Goal: Information Seeking & Learning: Learn about a topic

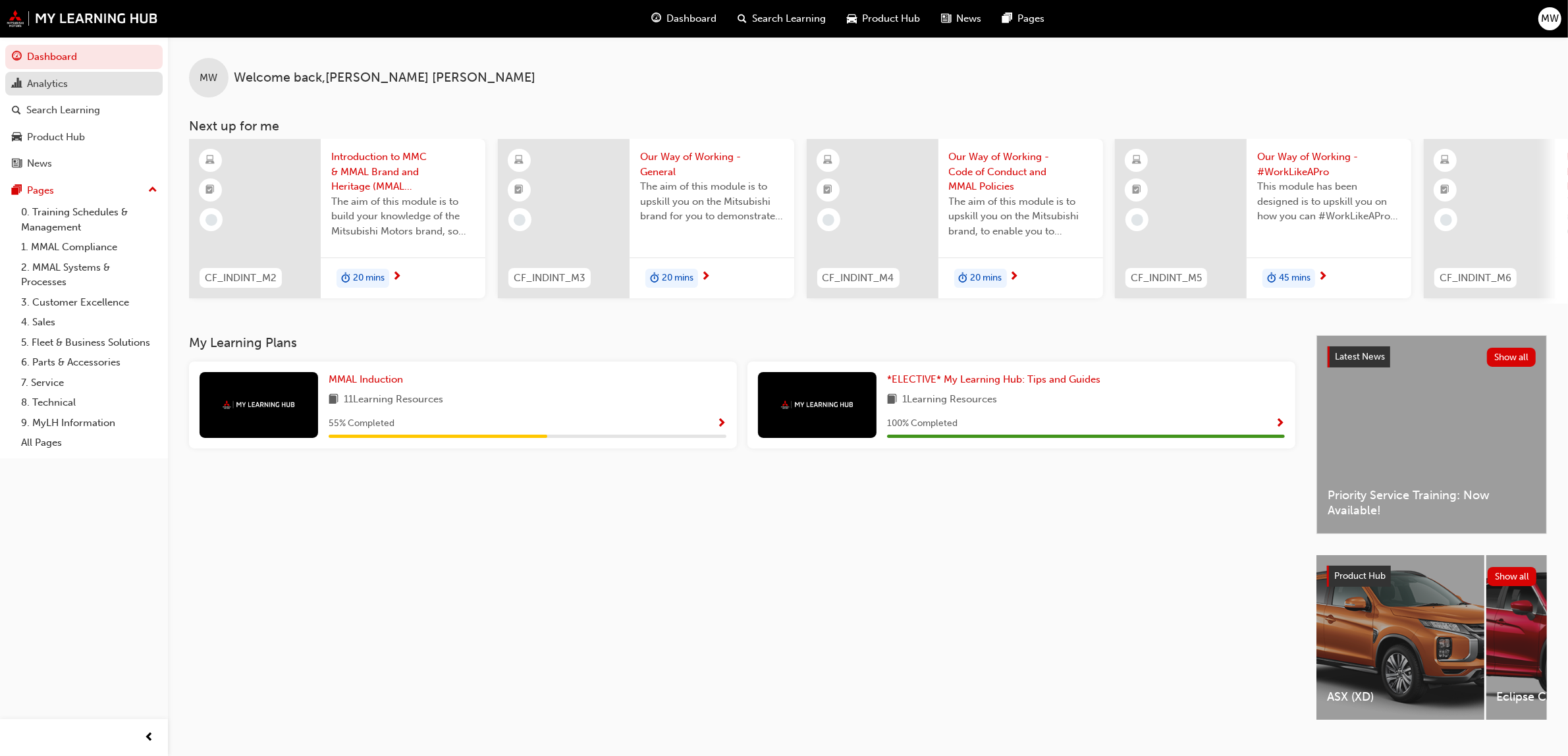
click at [58, 84] on div "Analytics" at bounding box center [47, 84] width 41 height 15
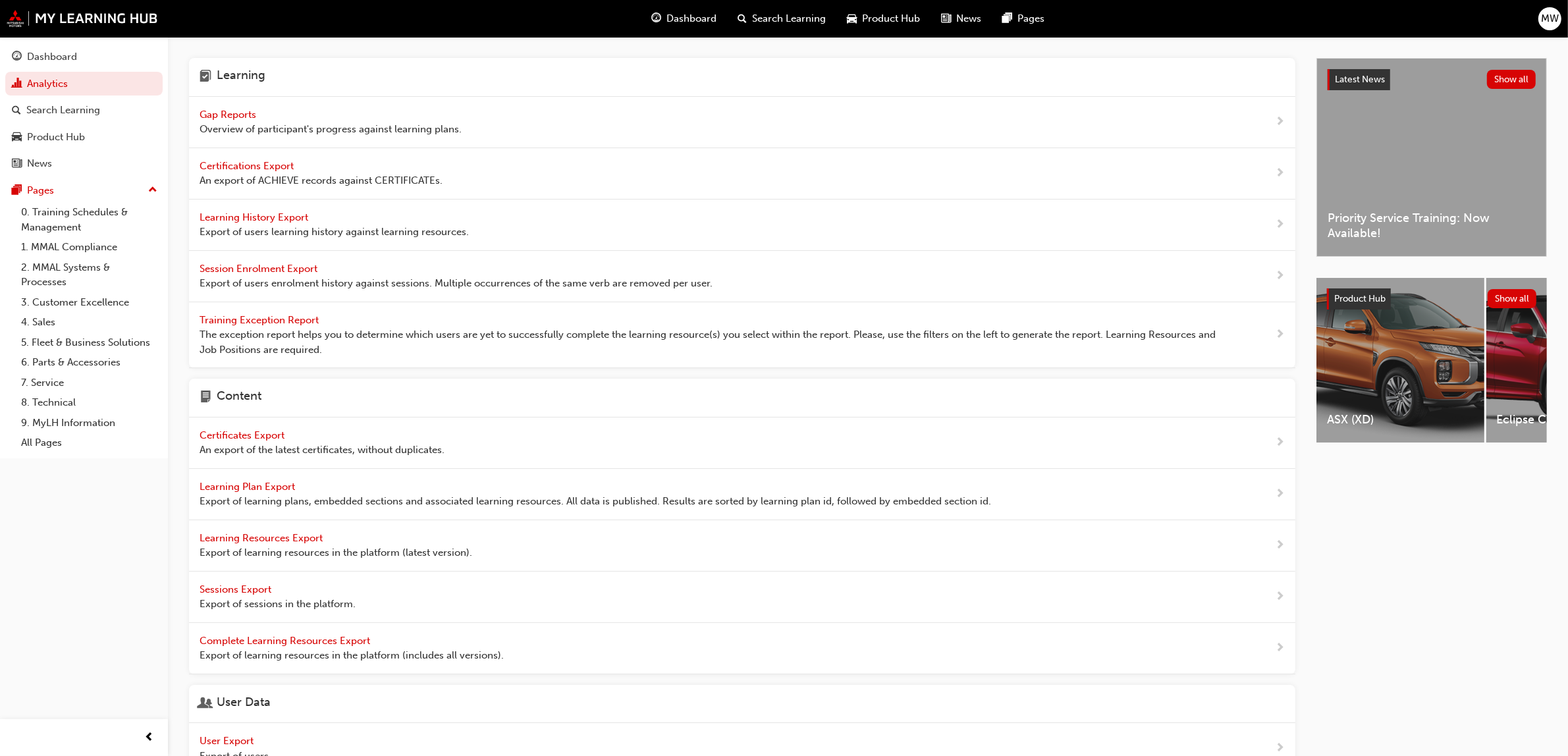
click at [224, 113] on span "Gap Reports" at bounding box center [229, 115] width 59 height 12
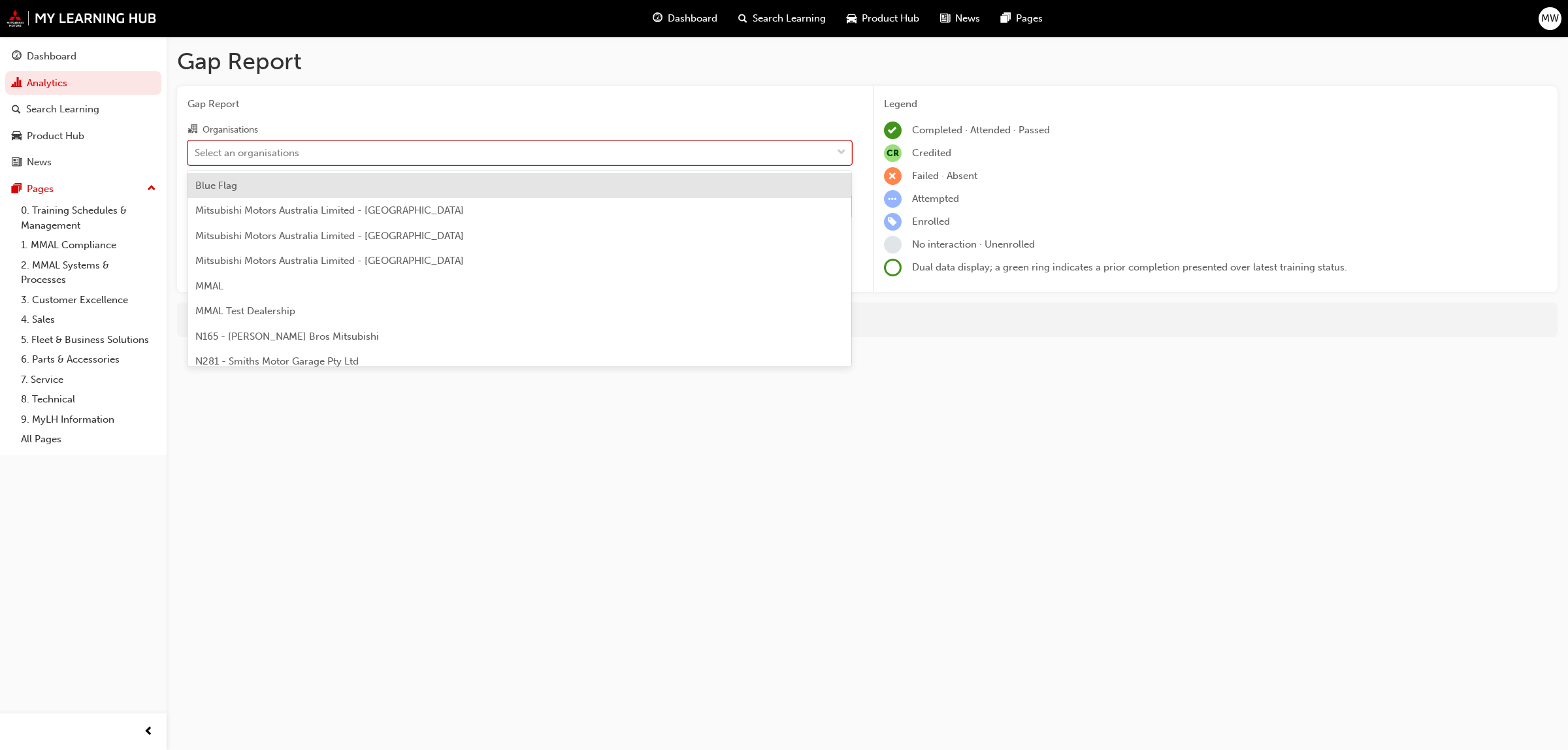
click at [841, 148] on span "down-icon" at bounding box center [842, 153] width 9 height 17
click at [196, 148] on input "Organisations option Blue Flag focused, 1 of 202. 202 results available. Use Up…" at bounding box center [195, 151] width 1 height 11
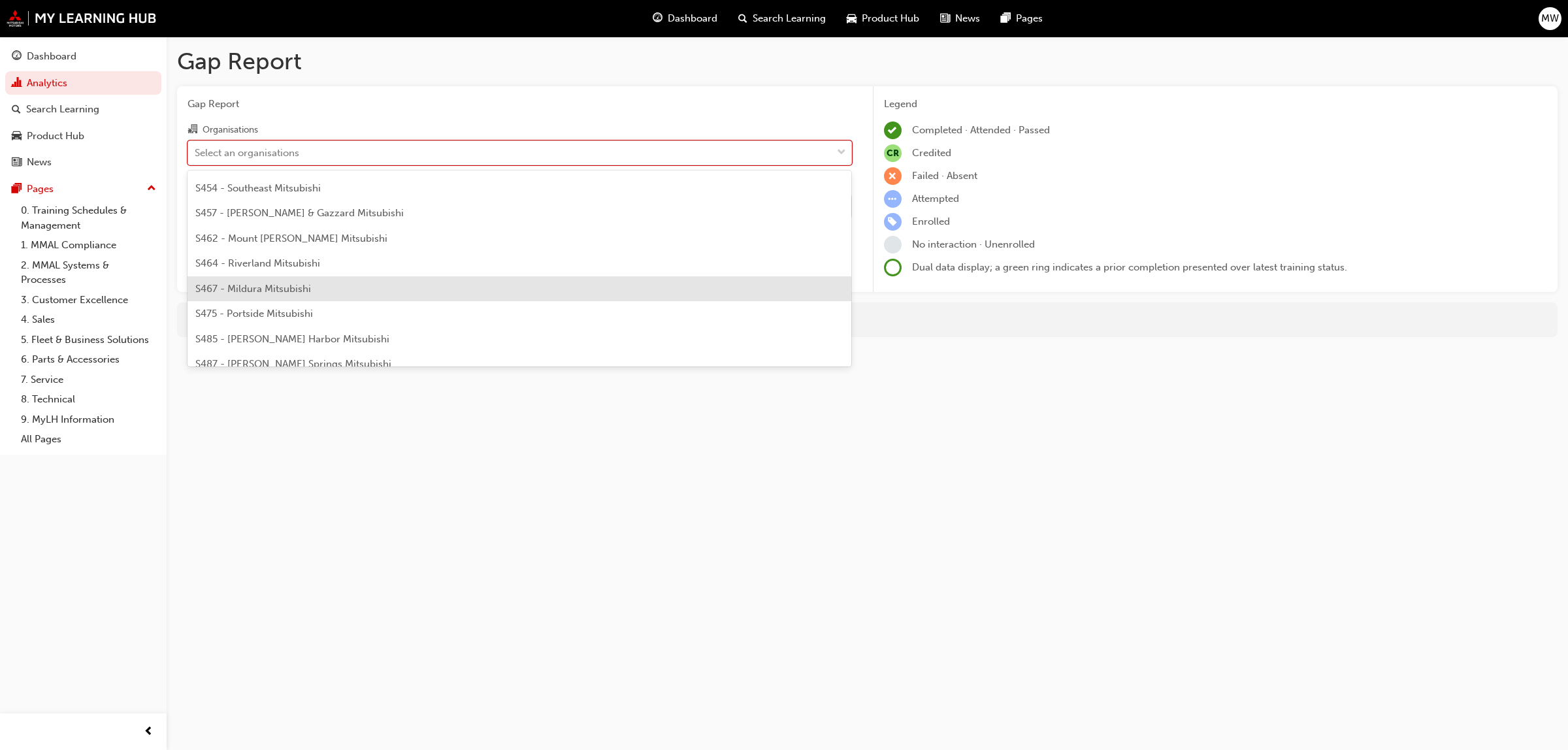
scroll to position [2745, 0]
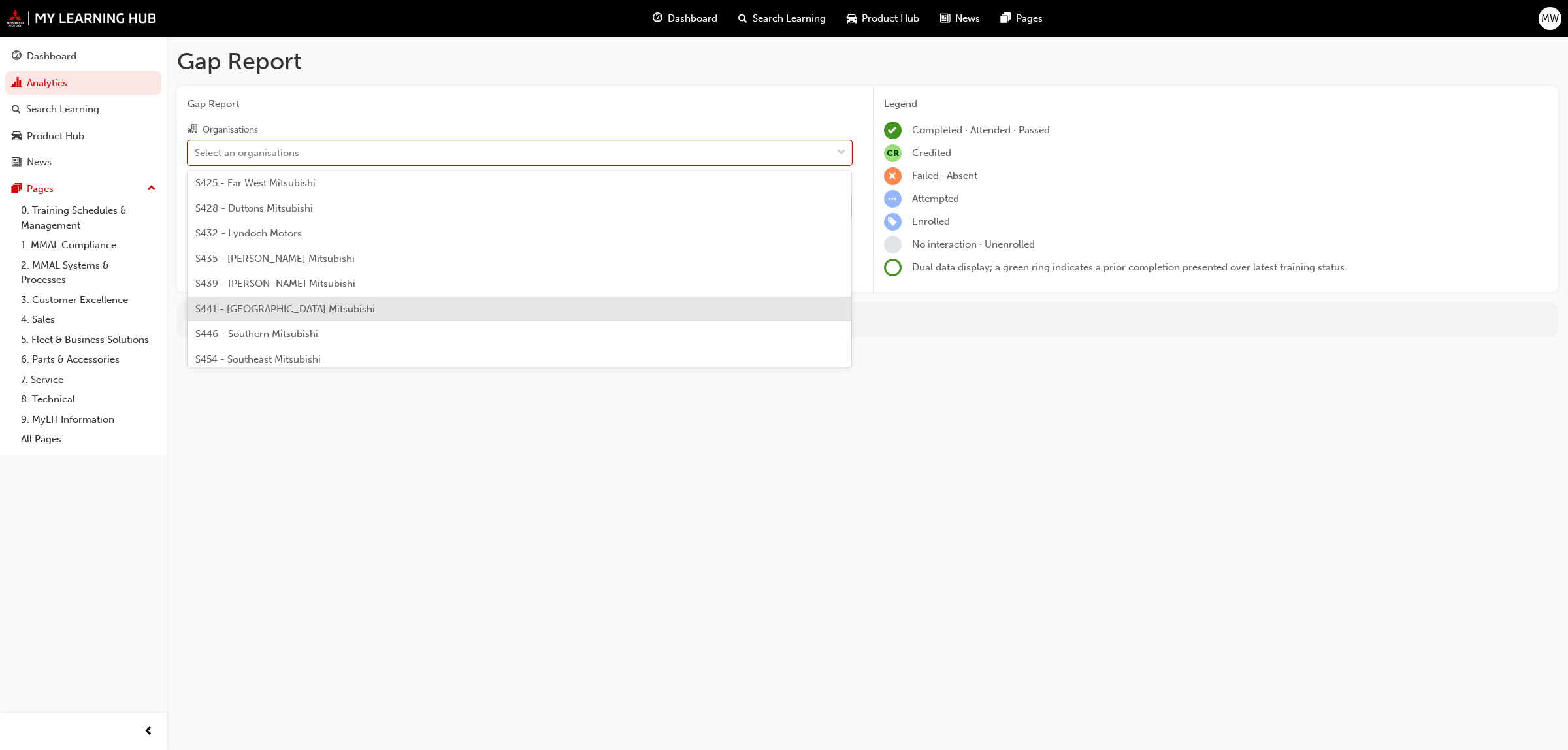
click at [223, 303] on span "S441 - [GEOGRAPHIC_DATA] Mitsubishi" at bounding box center [285, 309] width 180 height 12
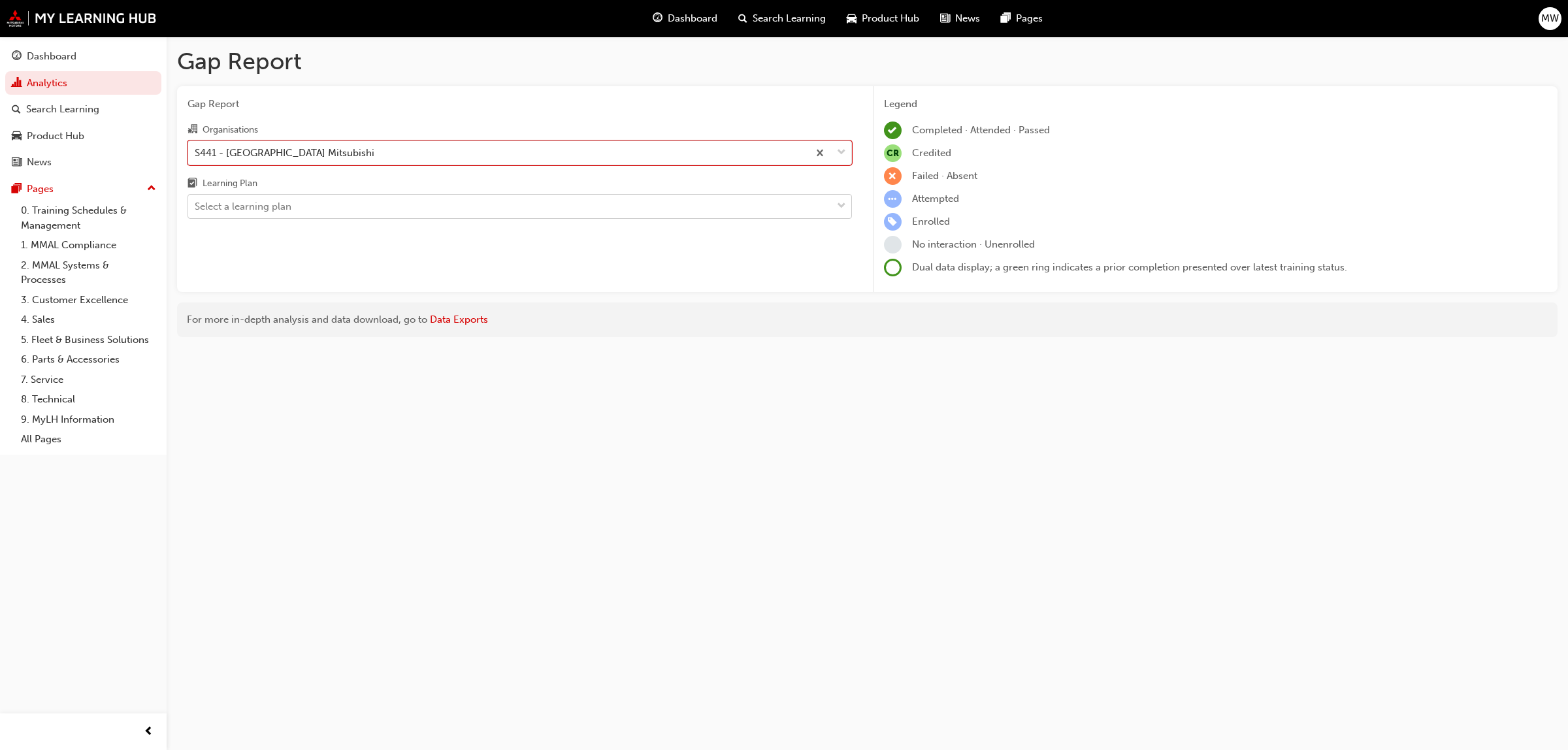
click at [822, 207] on div "Select a learning plan" at bounding box center [510, 206] width 643 height 23
click at [196, 207] on input "Learning Plan Select a learning plan" at bounding box center [195, 206] width 1 height 11
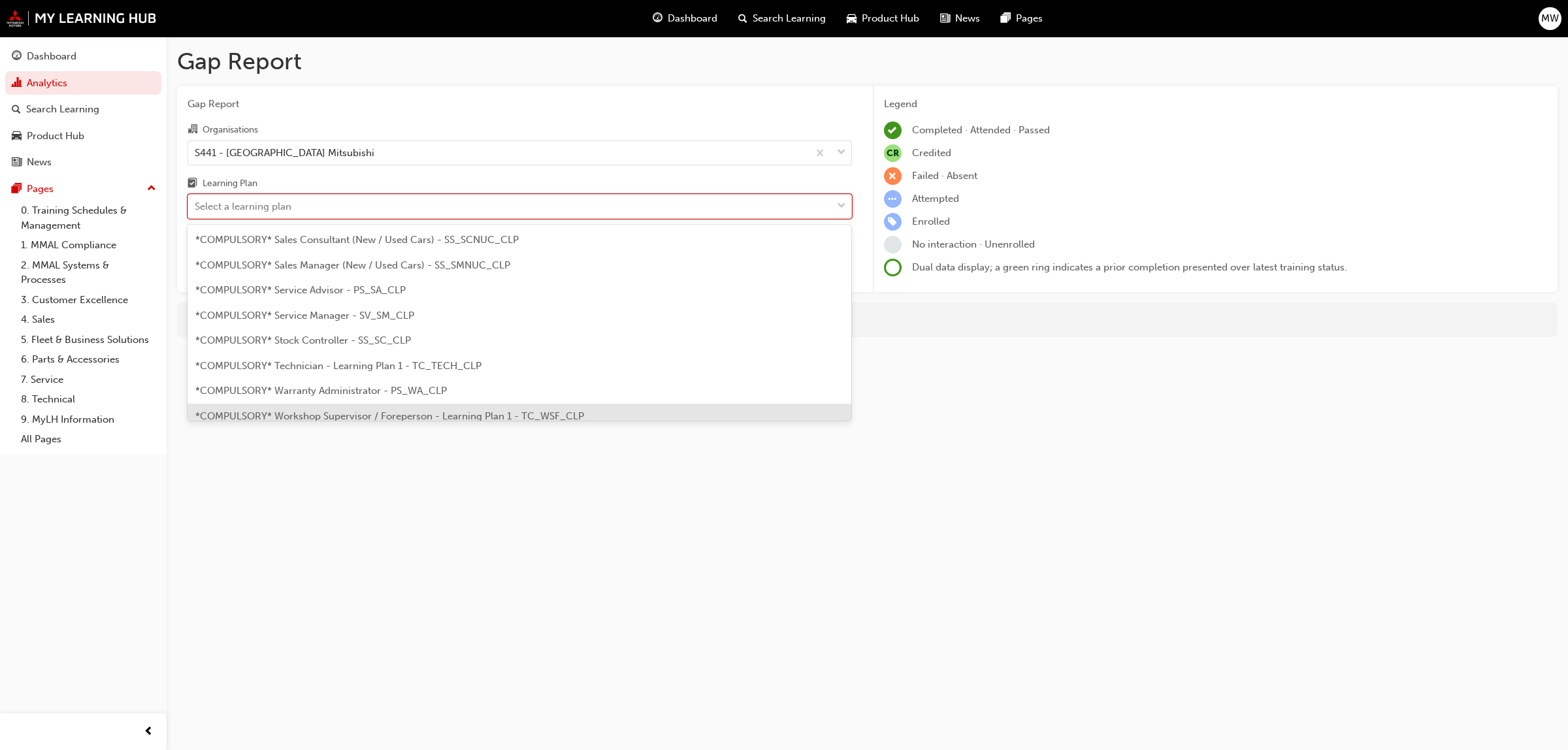
scroll to position [403, 0]
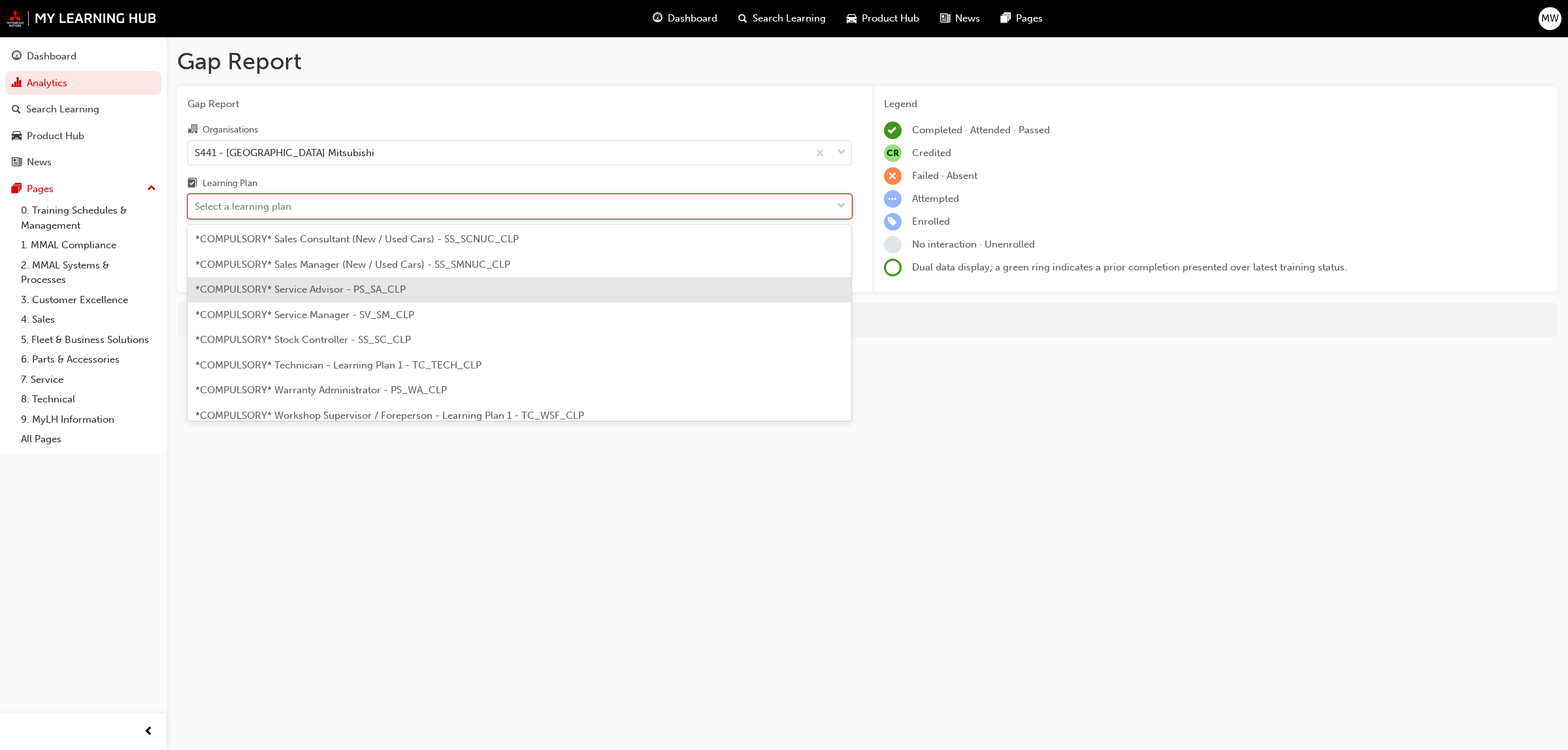
click at [265, 287] on span "*COMPULSORY* Service Advisor - PS_SA_CLP" at bounding box center [300, 289] width 210 height 12
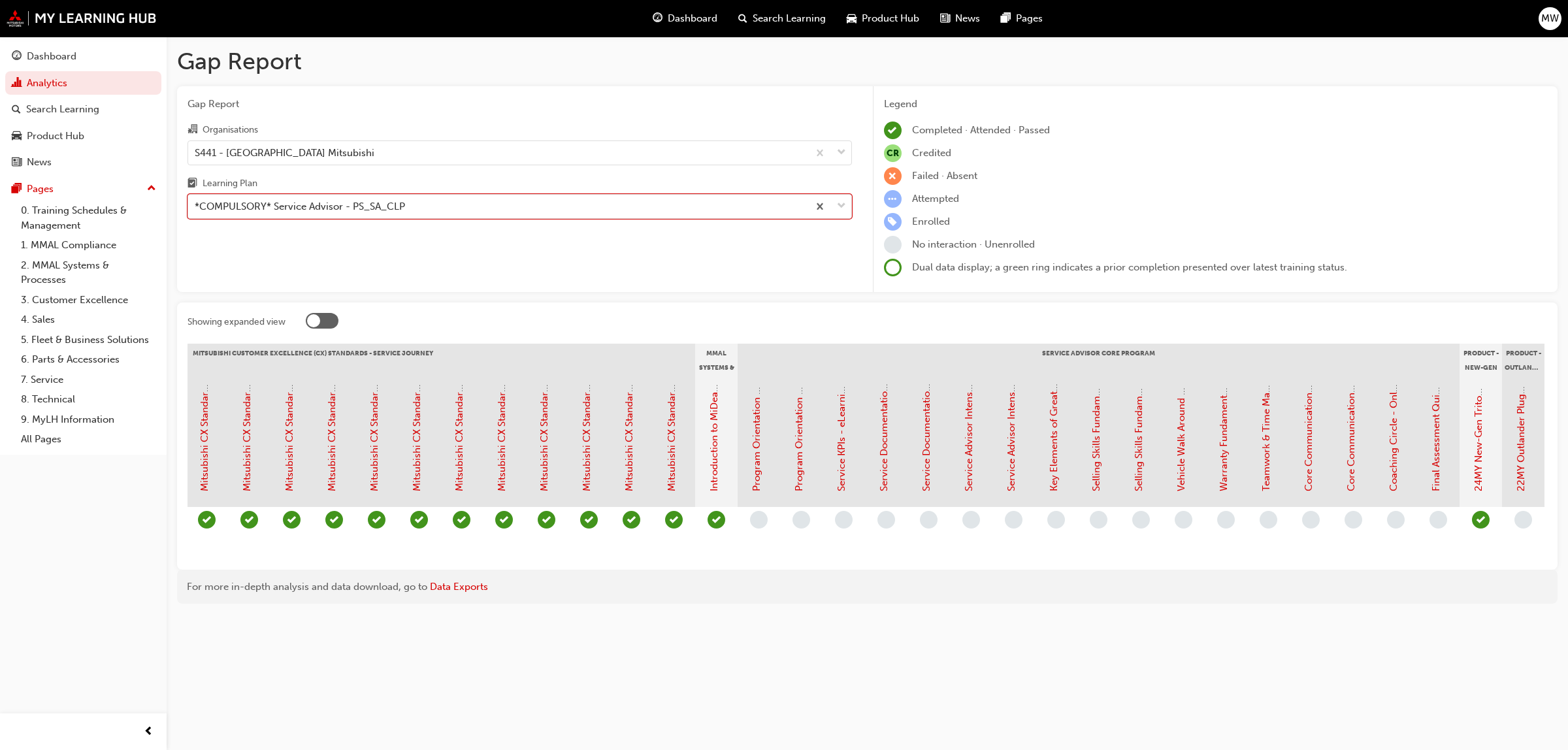
scroll to position [0, 763]
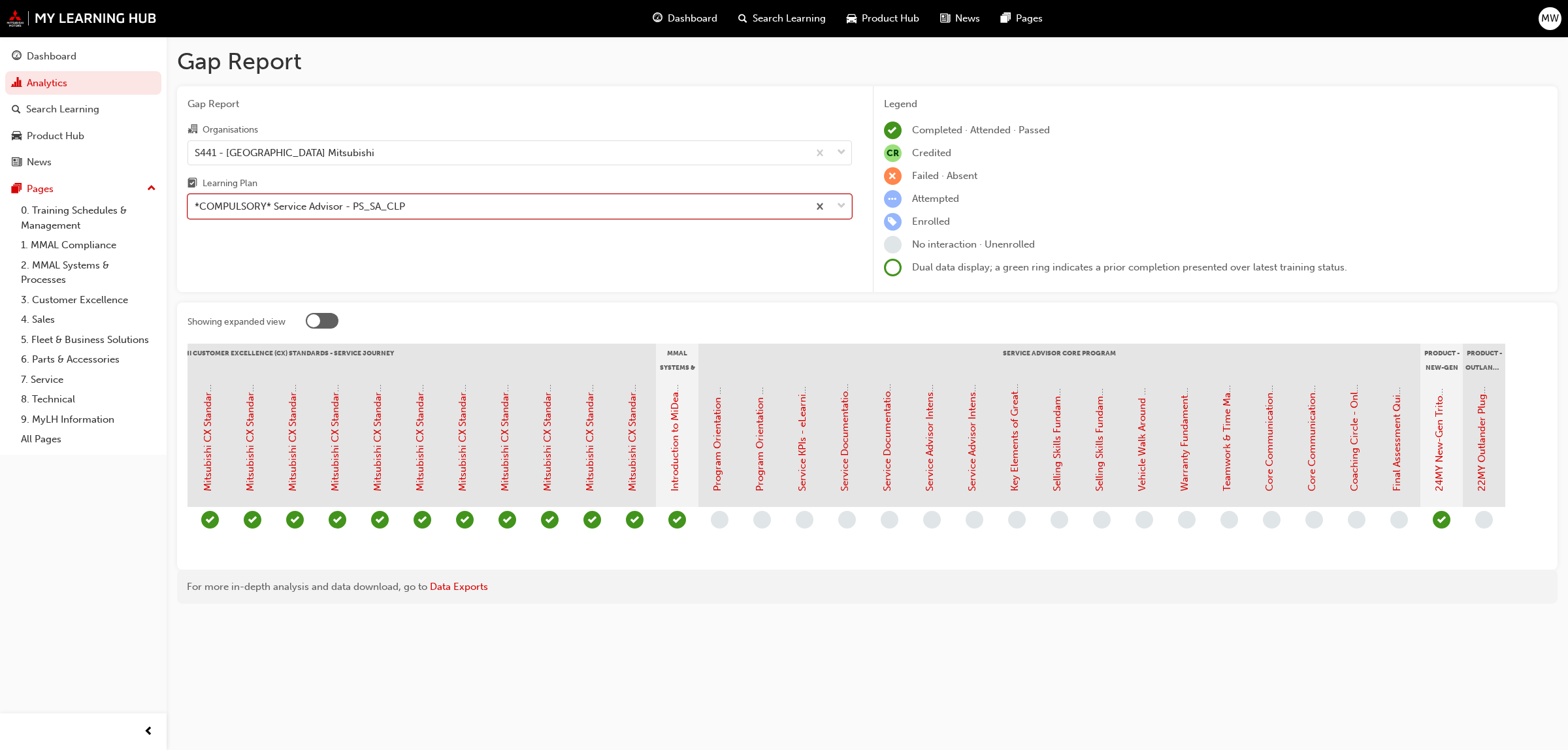
click at [839, 201] on span "down-icon" at bounding box center [842, 206] width 9 height 17
click at [196, 201] on input "Learning Plan option *COMPULSORY* Service Advisor - PS_SA_CLP, selected. 0 resu…" at bounding box center [195, 206] width 1 height 11
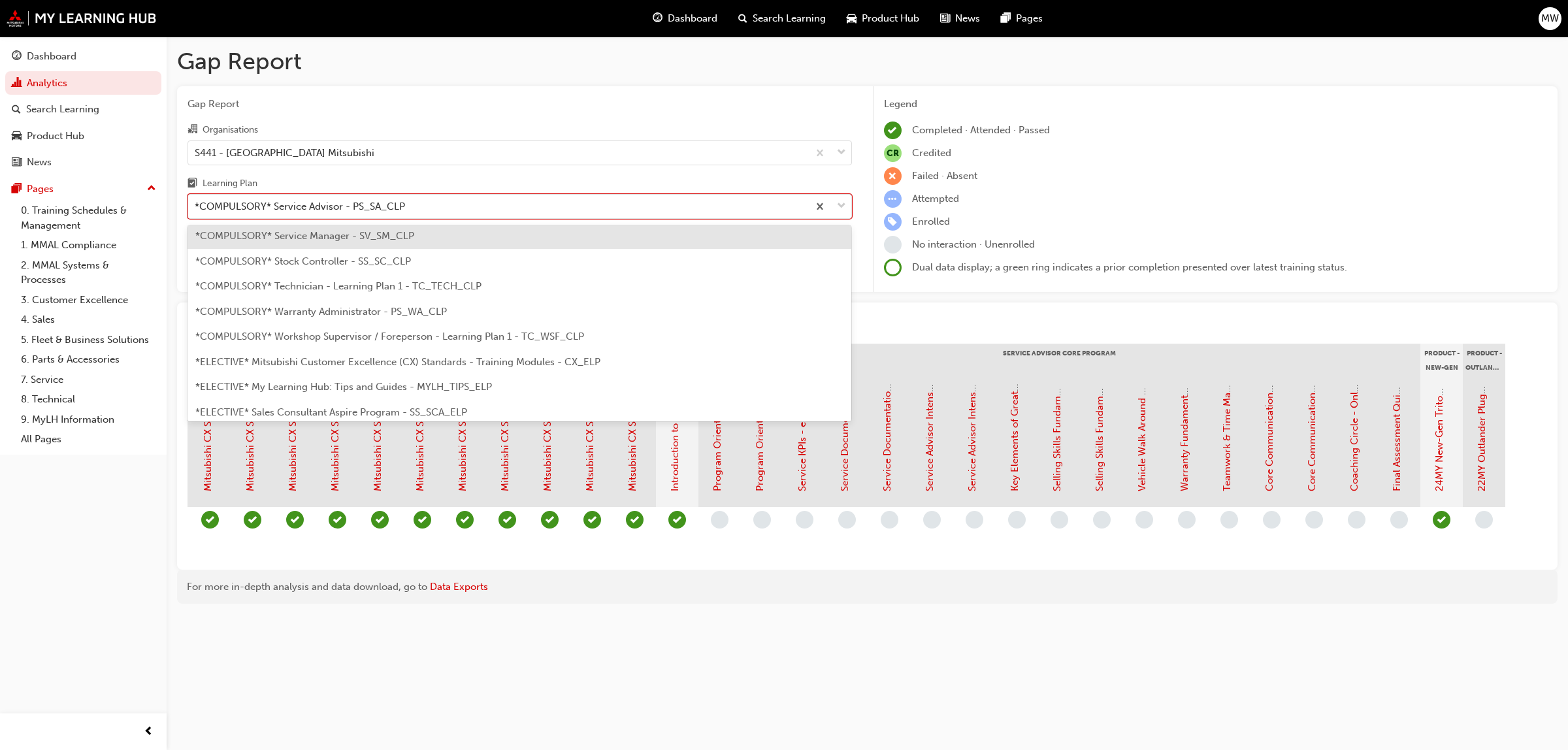
scroll to position [488, 0]
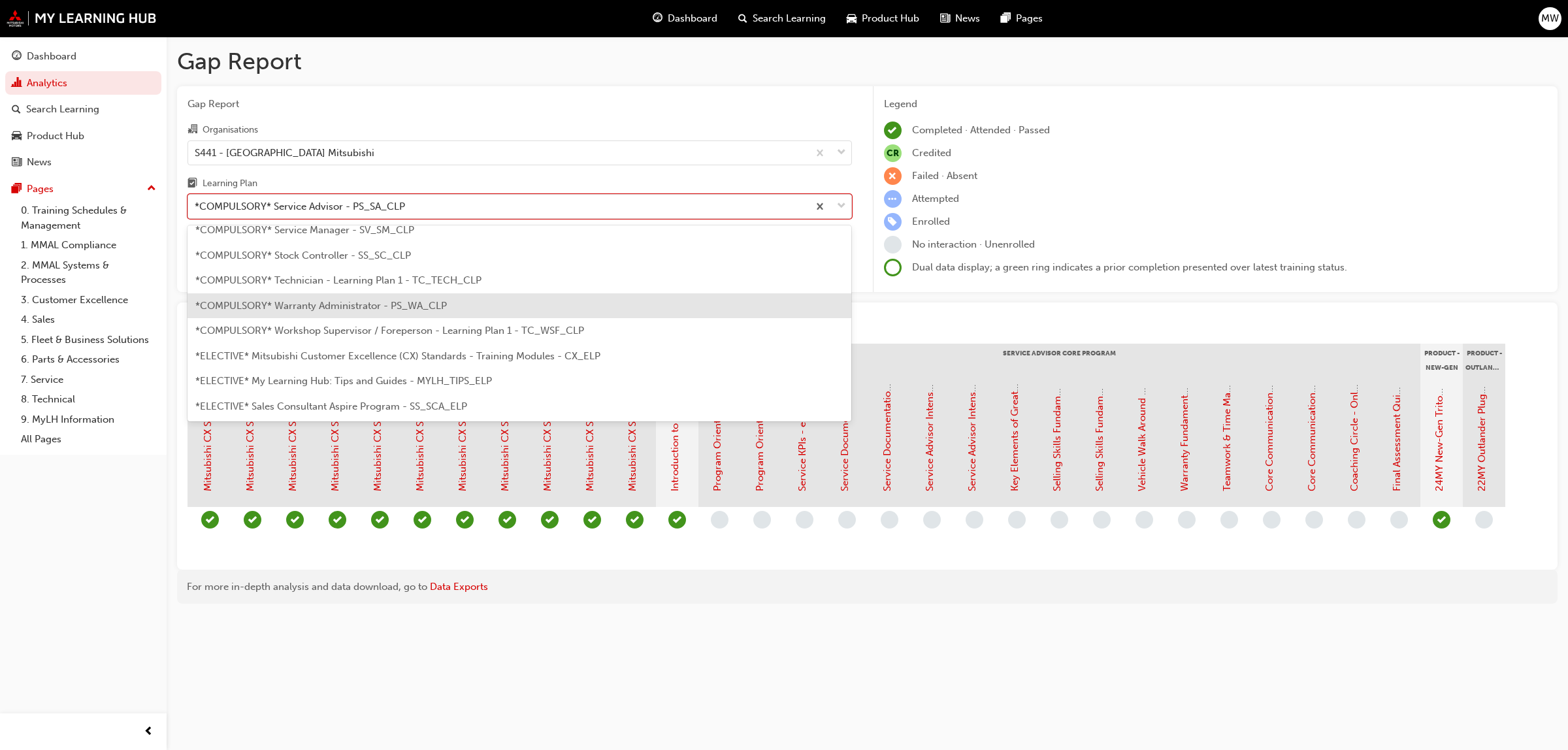
click at [318, 305] on span "*COMPULSORY* Warranty Administrator - PS_WA_CLP" at bounding box center [321, 306] width 252 height 12
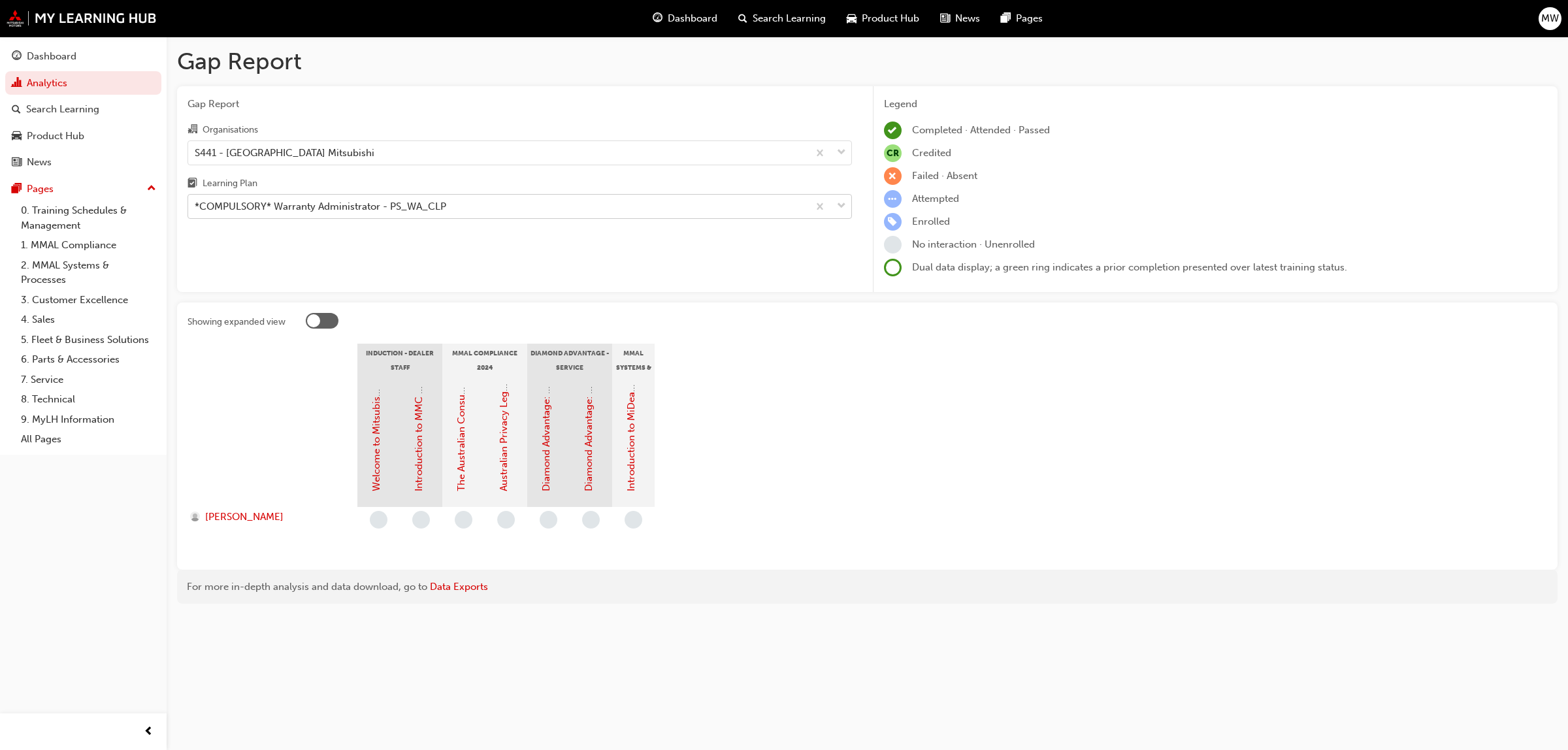
click at [839, 201] on span "down-icon" at bounding box center [842, 206] width 9 height 17
click at [196, 201] on input "Learning Plan *COMPULSORY* Warranty Administrator - PS_WA_CLP" at bounding box center [195, 206] width 1 height 11
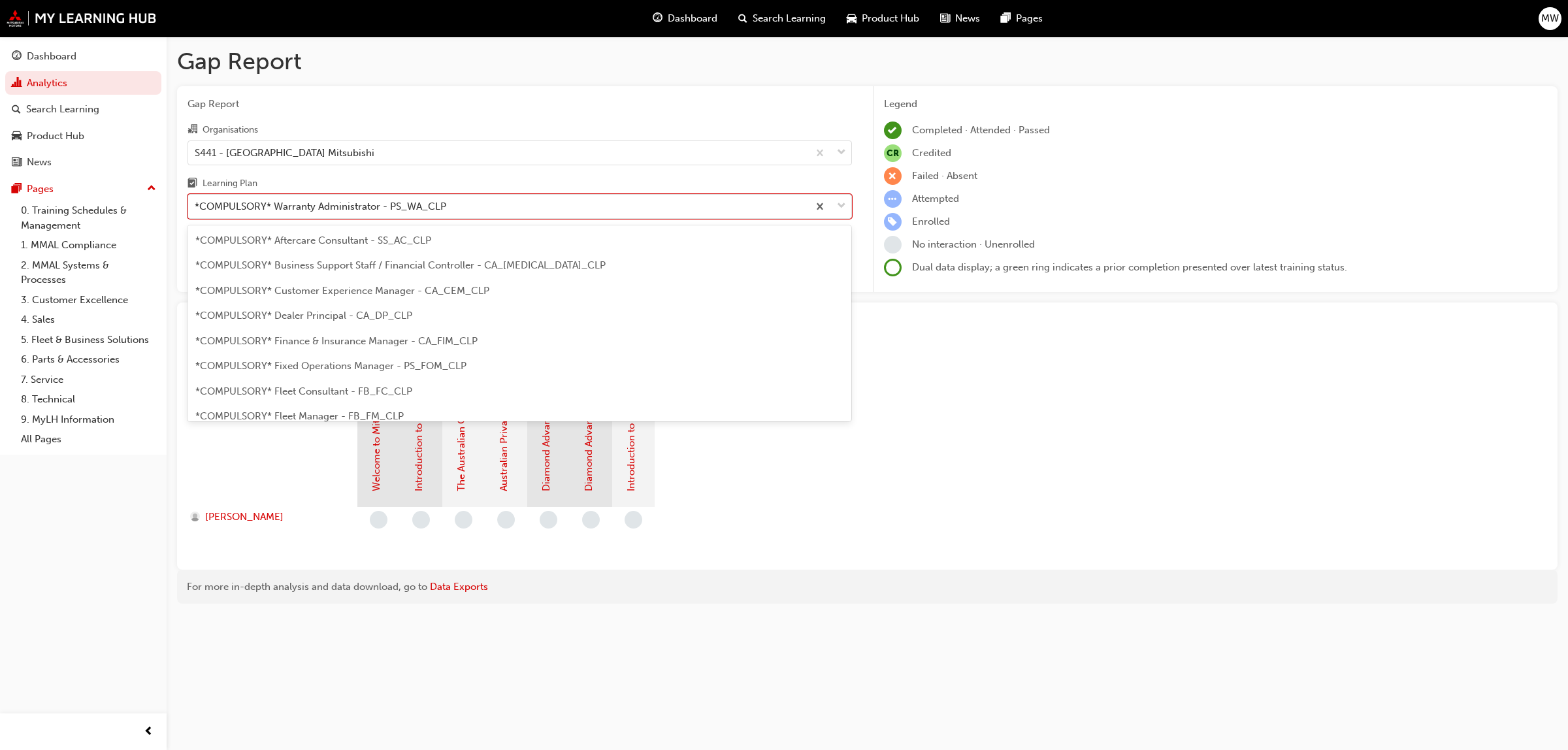
scroll to position [393, 0]
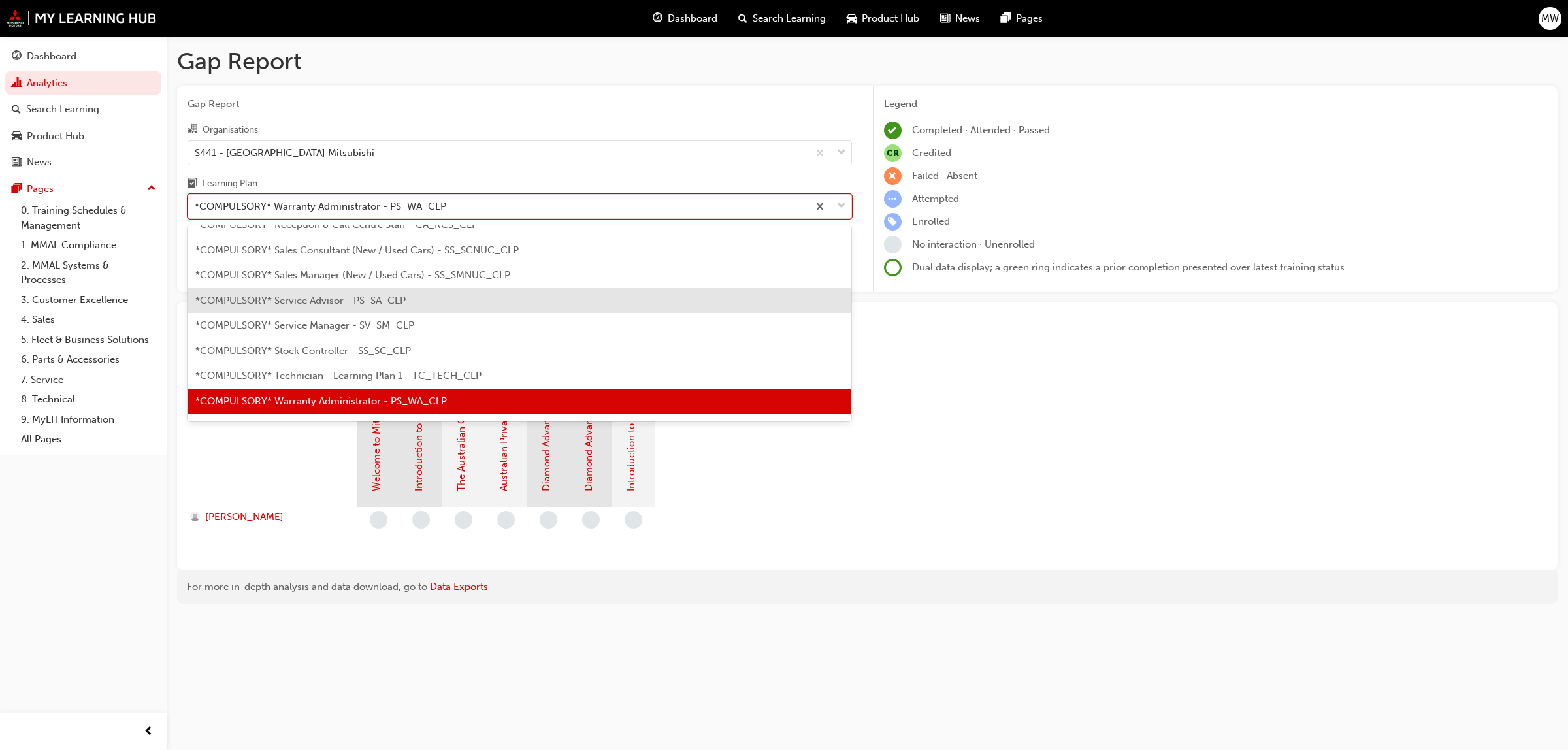
click at [360, 303] on span "*COMPULSORY* Service Advisor - PS_SA_CLP" at bounding box center [300, 300] width 210 height 12
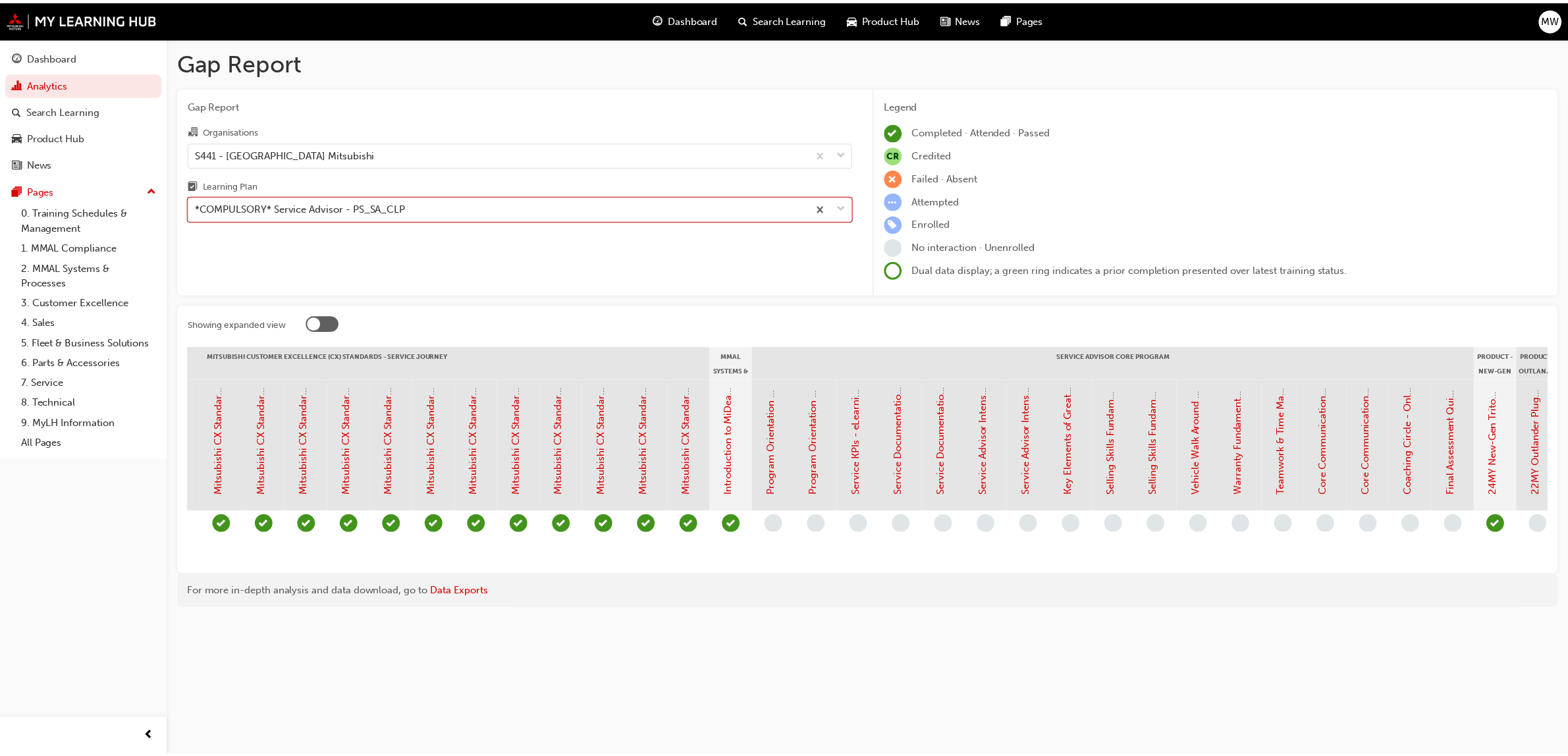
scroll to position [0, 769]
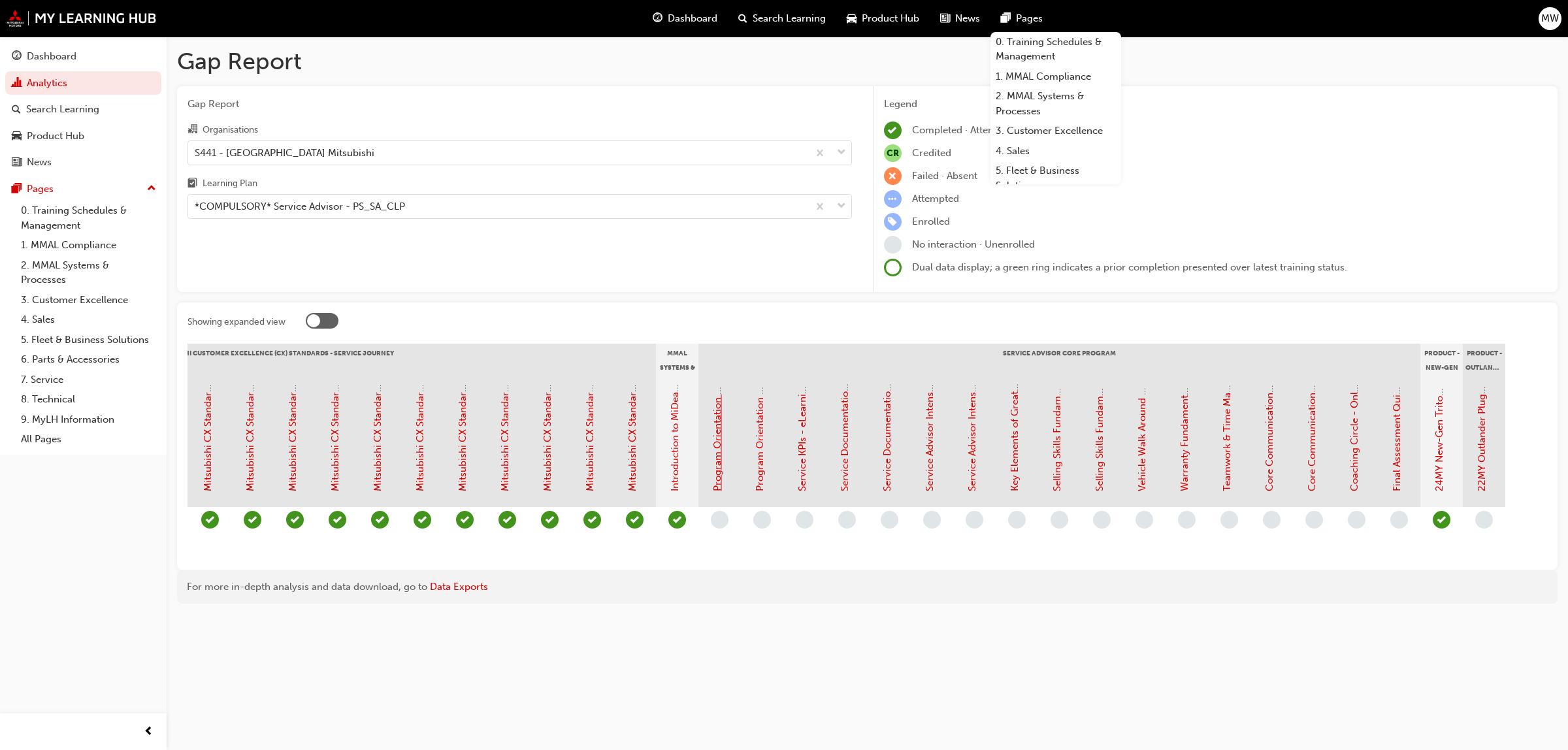
click at [719, 435] on link "Program Orientation - Face to Face Instructor Led Training (Service Advisor Cor…" at bounding box center [718, 286] width 12 height 412
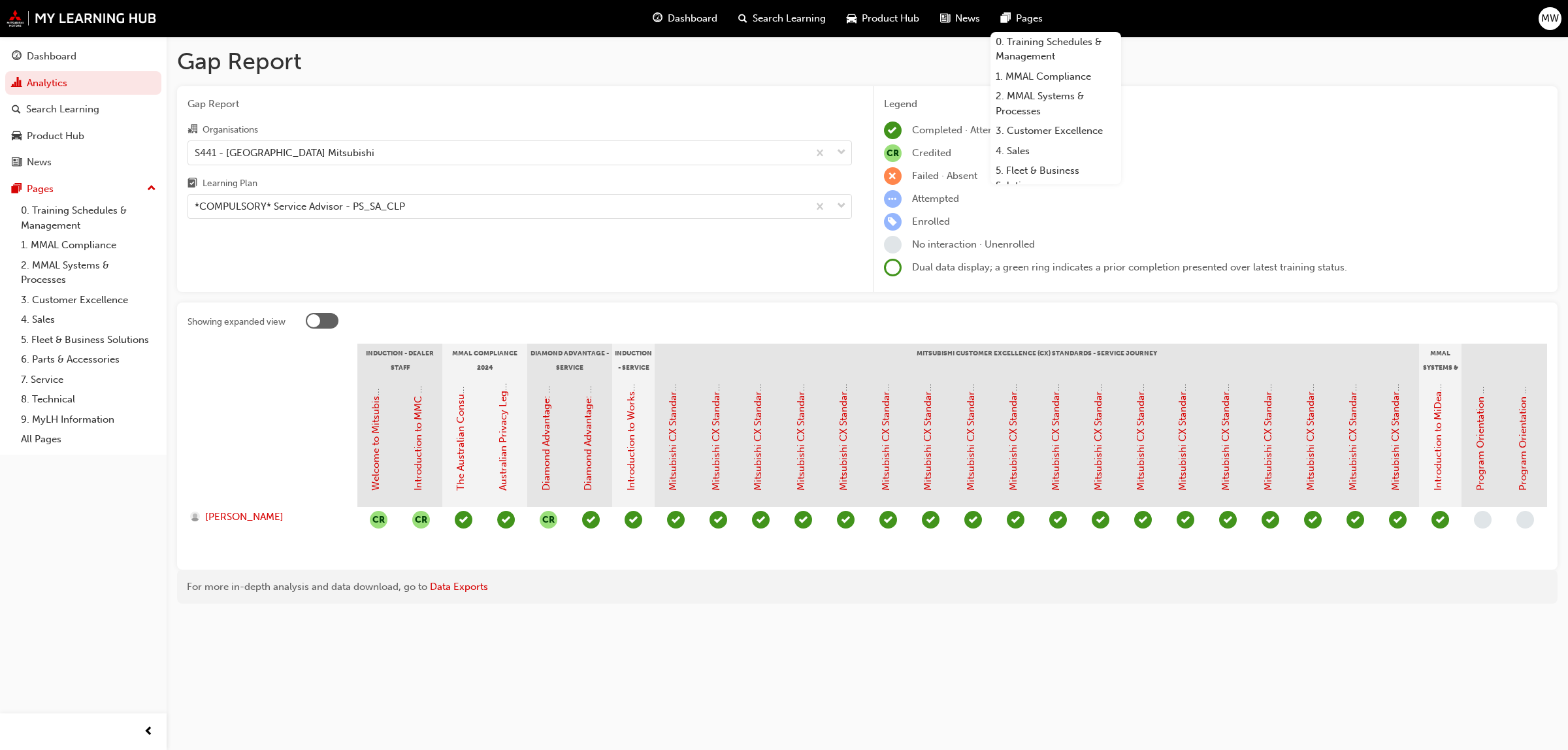
scroll to position [0, 763]
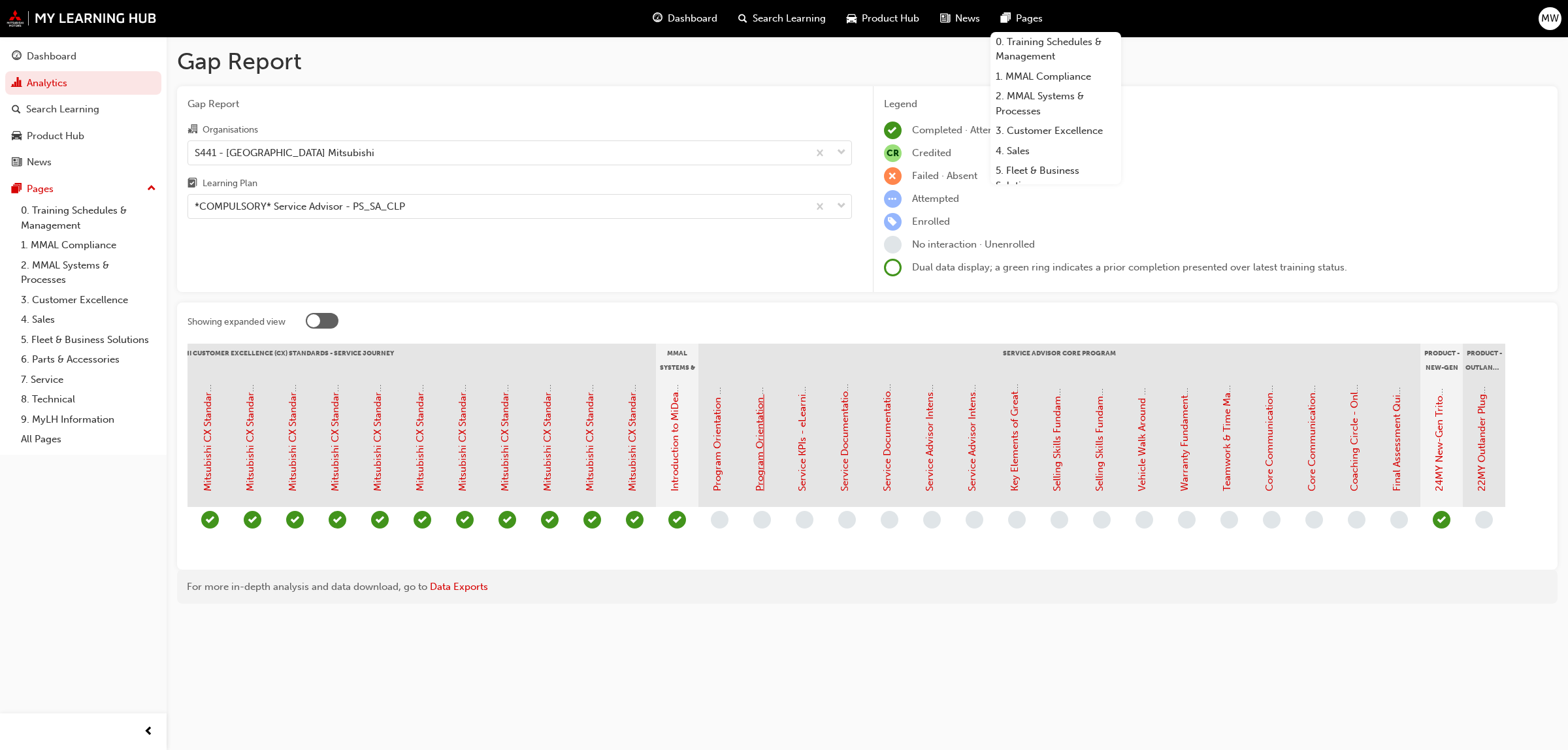
click at [760, 452] on link "Program Orientation - Assessment Quiz (Service Advisor Core Program)" at bounding box center [760, 328] width 12 height 328
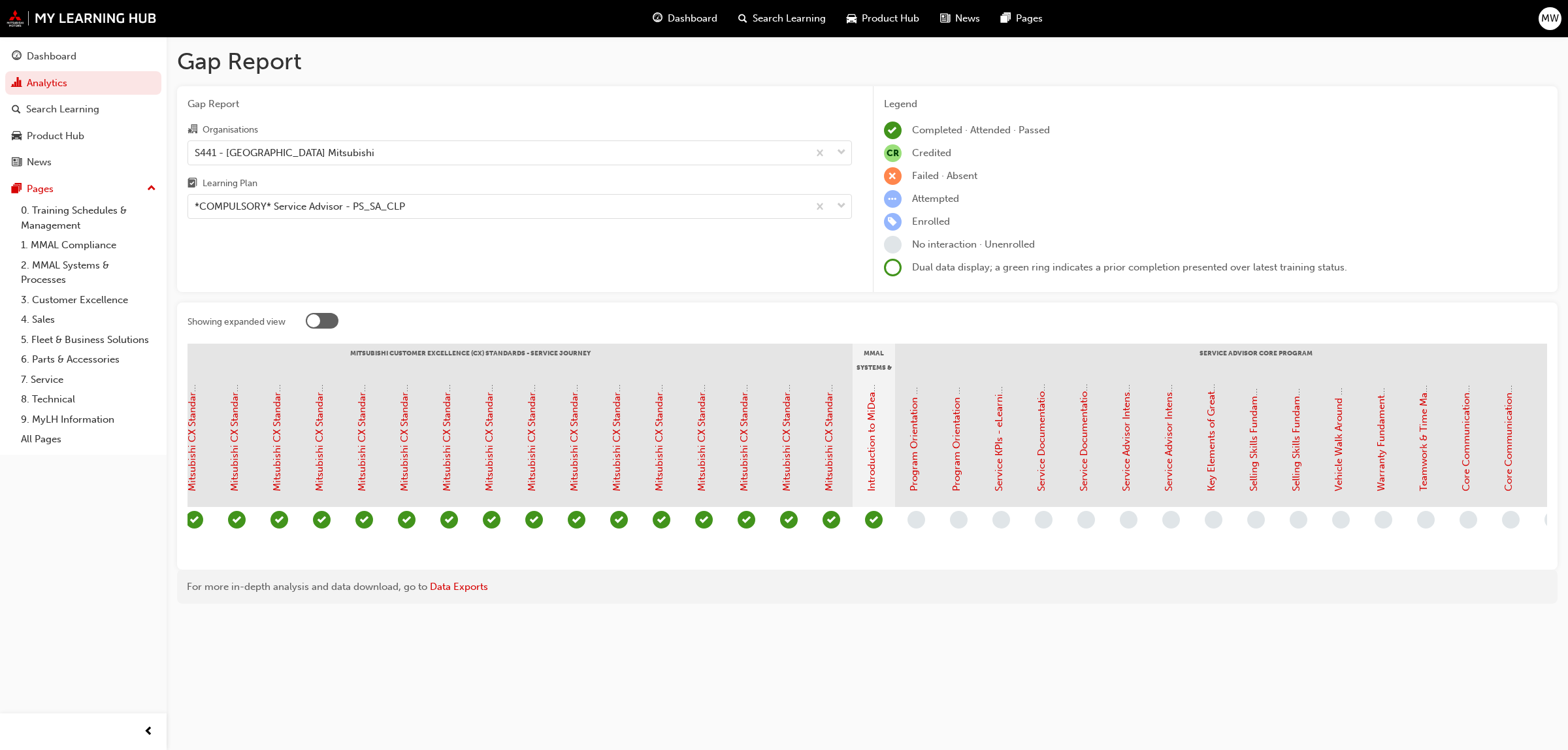
scroll to position [0, 763]
